Goal: Navigation & Orientation: Find specific page/section

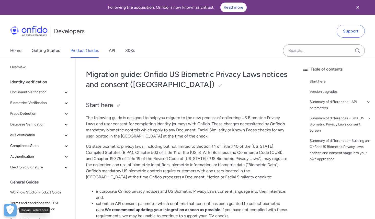
click at [10, 209] on icon "Open Preferences" at bounding box center [9, 209] width 7 height 9
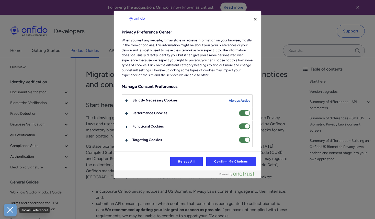
click at [10, 209] on icon "Close Preferences" at bounding box center [10, 210] width 6 height 6
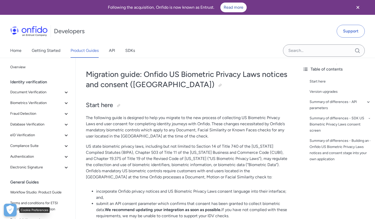
click at [10, 209] on icon "Open Preferences" at bounding box center [9, 209] width 7 height 9
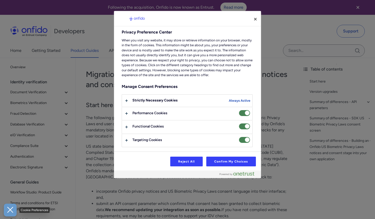
click at [12, 212] on icon "Close Preferences" at bounding box center [10, 210] width 6 height 6
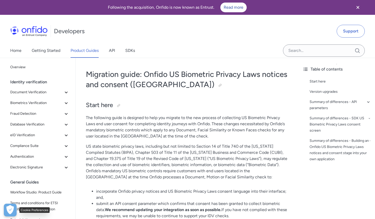
click at [12, 212] on icon "Open Preferences" at bounding box center [10, 209] width 8 height 9
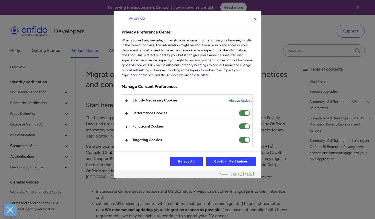
click at [84, 112] on div at bounding box center [187, 109] width 375 height 219
click at [256, 18] on button "Close" at bounding box center [255, 19] width 11 height 11
